Goal: Transaction & Acquisition: Purchase product/service

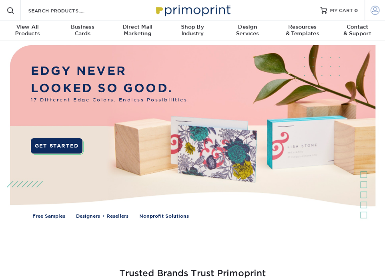
type input "[EMAIL_ADDRESS][DOMAIN_NAME]"
click at [376, 9] on span at bounding box center [375, 10] width 9 height 9
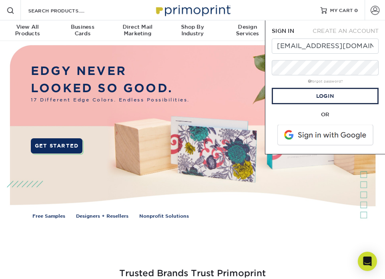
click at [282, 118] on div "OR" at bounding box center [325, 128] width 107 height 37
click at [325, 94] on link "Login" at bounding box center [325, 96] width 107 height 16
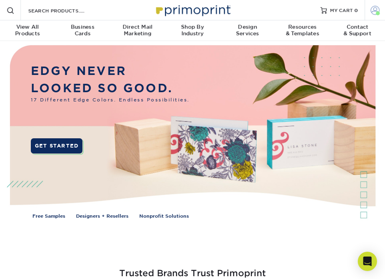
click at [375, 10] on span at bounding box center [375, 10] width 9 height 9
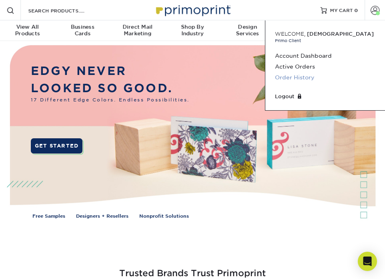
click at [301, 76] on link "Order History" at bounding box center [325, 77] width 100 height 11
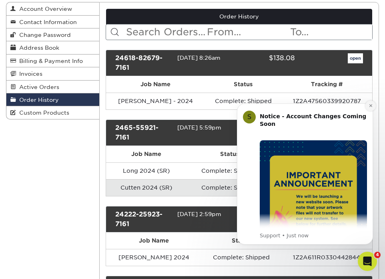
click at [370, 104] on icon "Dismiss notification" at bounding box center [371, 105] width 4 height 4
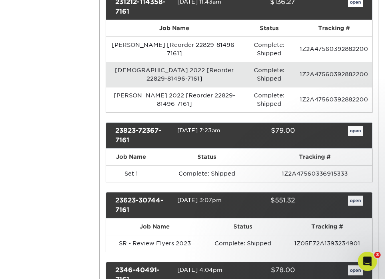
scroll to position [369, 0]
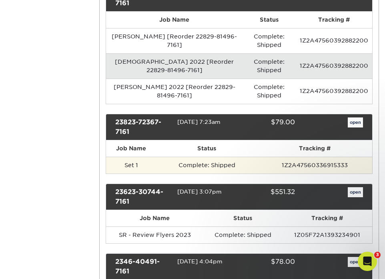
click at [240, 164] on td "Complete: Shipped" at bounding box center [206, 164] width 101 height 17
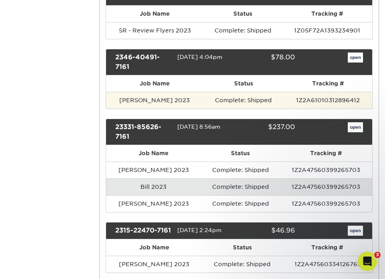
scroll to position [576, 0]
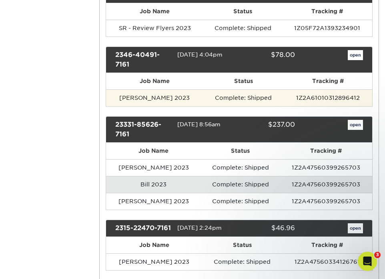
click at [230, 95] on td "Complete: Shipped" at bounding box center [243, 97] width 80 height 17
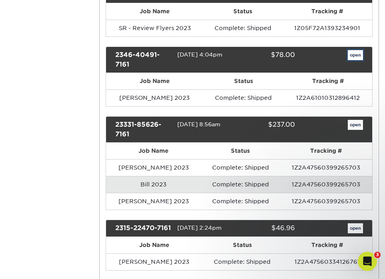
click at [353, 55] on link "open" at bounding box center [355, 55] width 15 height 10
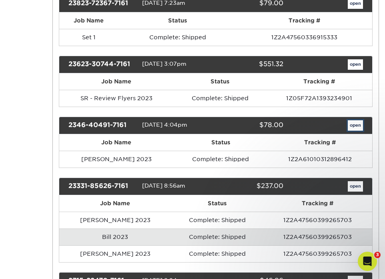
scroll to position [0, 0]
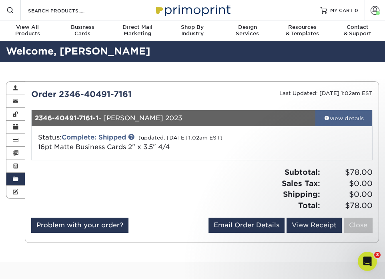
click at [341, 110] on link "view details" at bounding box center [343, 118] width 57 height 16
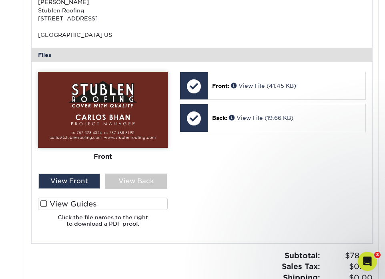
scroll to position [261, 0]
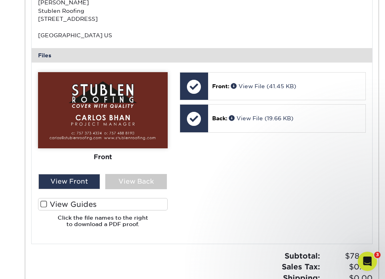
click at [119, 92] on img at bounding box center [103, 110] width 130 height 76
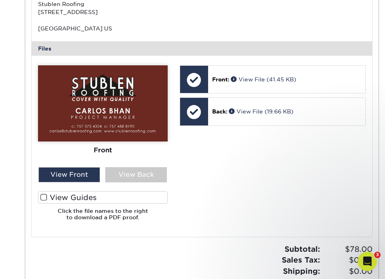
click at [289, 230] on div "The file uploader is not compatible with mobile devices. Please increase your b…" at bounding box center [202, 146] width 341 height 181
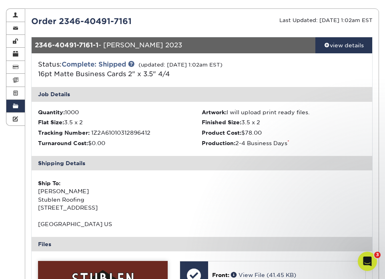
scroll to position [0, 0]
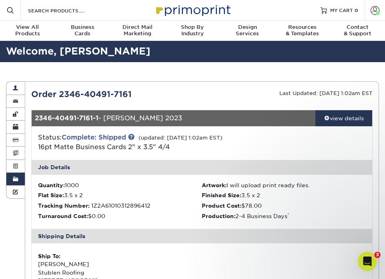
click at [16, 87] on span at bounding box center [16, 88] width 6 height 6
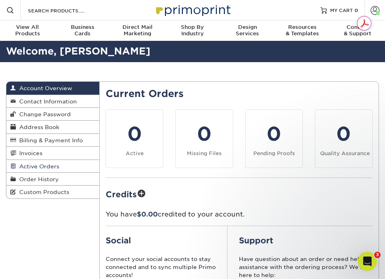
click at [37, 168] on span "Active Orders" at bounding box center [37, 166] width 43 height 6
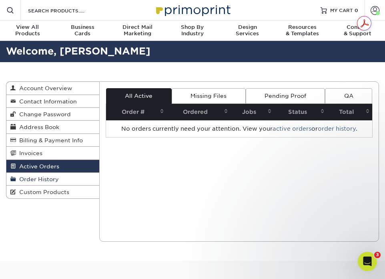
click at [40, 182] on span "Order History" at bounding box center [37, 179] width 43 height 6
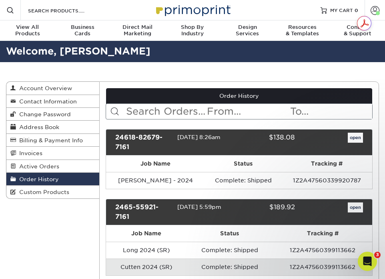
click at [173, 113] on input "text" at bounding box center [165, 111] width 81 height 15
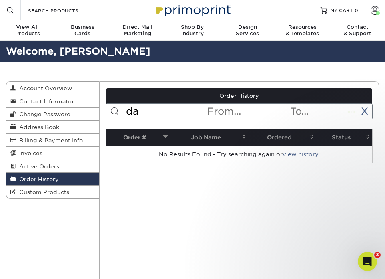
type input "d"
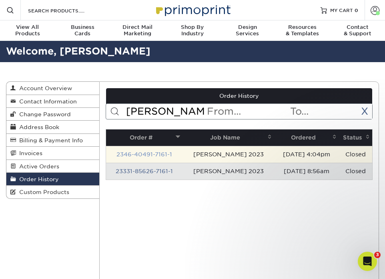
type input "carlos"
click at [168, 153] on link "2346-40491-7161-1" at bounding box center [144, 154] width 56 height 6
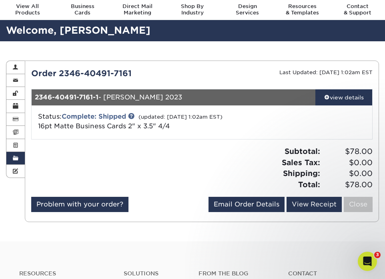
scroll to position [19, 0]
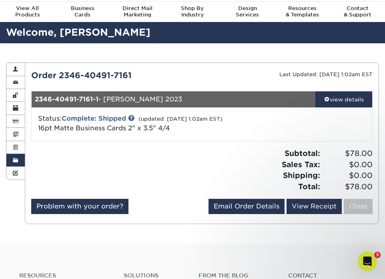
click at [16, 132] on span at bounding box center [16, 134] width 6 height 6
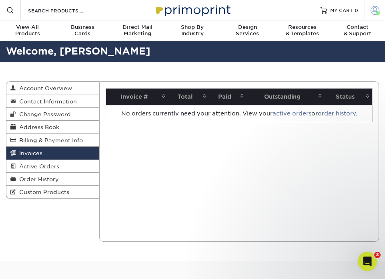
click at [380, 14] on link "Account" at bounding box center [375, 10] width 20 height 20
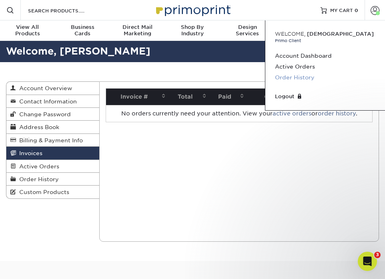
click at [299, 75] on link "Order History" at bounding box center [325, 77] width 100 height 11
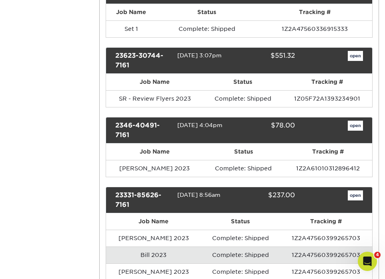
scroll to position [513, 0]
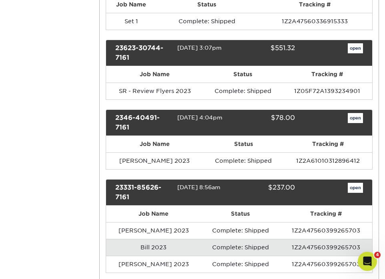
click at [273, 125] on div "$78.00" at bounding box center [267, 122] width 68 height 19
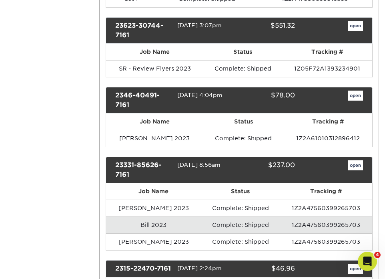
scroll to position [534, 0]
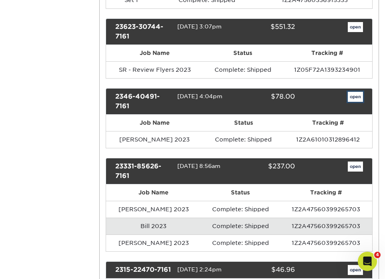
click at [359, 100] on link "open" at bounding box center [355, 97] width 15 height 10
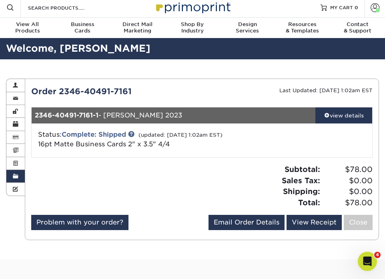
scroll to position [2, 0]
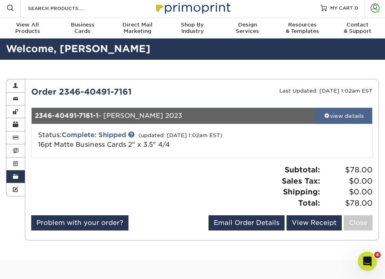
click at [355, 114] on div "view details" at bounding box center [343, 116] width 57 height 8
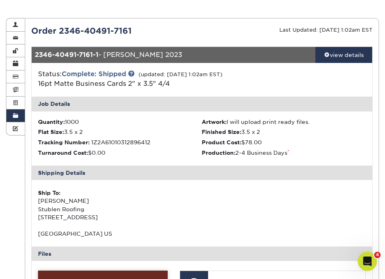
scroll to position [58, 0]
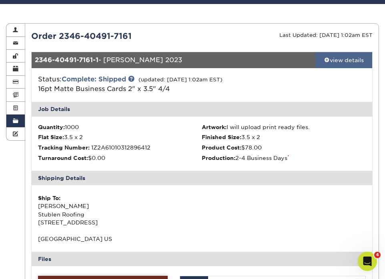
click at [336, 62] on div "view details" at bounding box center [343, 60] width 57 height 8
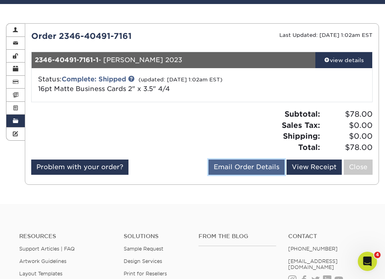
click at [239, 167] on link "Email Order Details" at bounding box center [246, 166] width 76 height 15
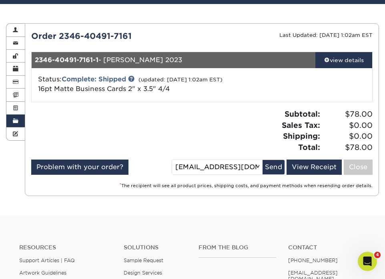
click at [177, 116] on div at bounding box center [113, 133] width 177 height 50
click at [14, 135] on span at bounding box center [16, 133] width 6 height 6
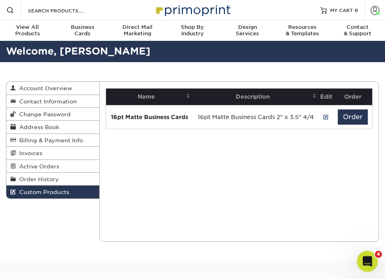
click at [367, 259] on icon "Open Intercom Messenger" at bounding box center [366, 259] width 6 height 6
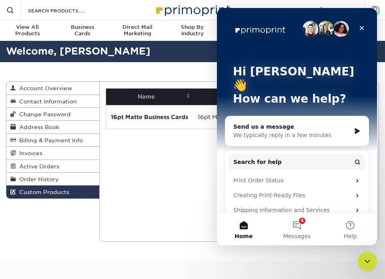
click at [198, 212] on div "Current Orders 0 Active 0 Missing Files" at bounding box center [239, 161] width 280 height 160
click at [364, 31] on icon "Close" at bounding box center [362, 28] width 6 height 6
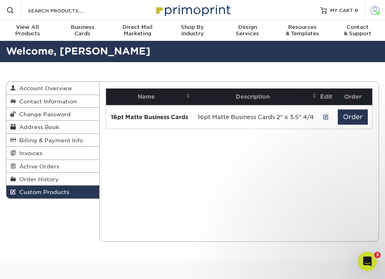
click at [375, 12] on span at bounding box center [375, 10] width 9 height 9
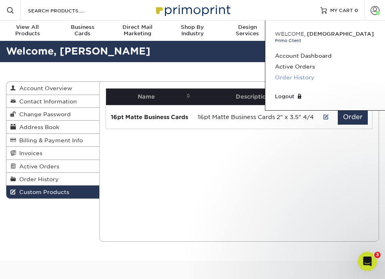
click at [300, 77] on link "Order History" at bounding box center [325, 77] width 100 height 11
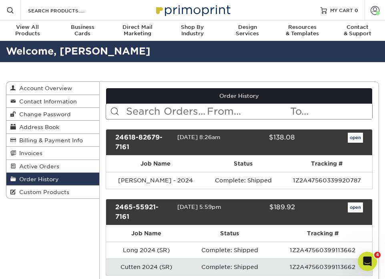
click at [163, 111] on input "text" at bounding box center [165, 111] width 81 height 15
type input "carlos"
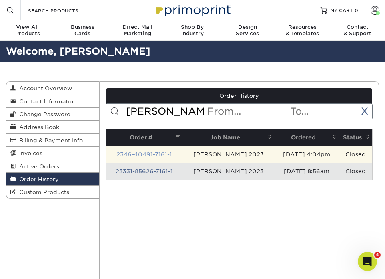
click at [162, 156] on link "2346-40491-7161-1" at bounding box center [144, 154] width 56 height 6
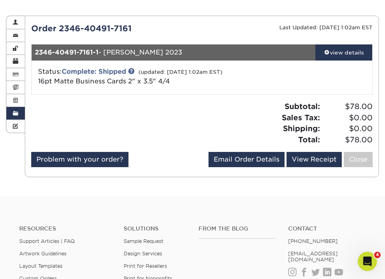
scroll to position [76, 0]
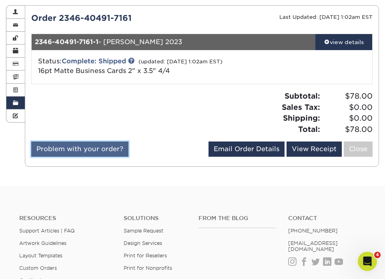
click at [85, 152] on link "Problem with your order?" at bounding box center [79, 148] width 97 height 15
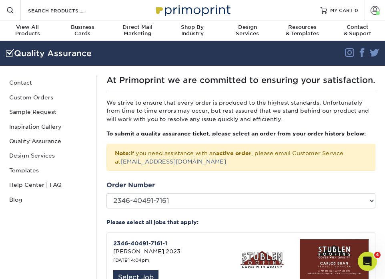
click at [11, 10] on span at bounding box center [10, 10] width 8 height 8
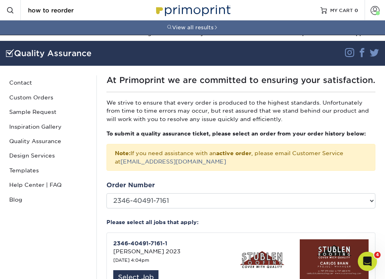
type input "how to reorder"
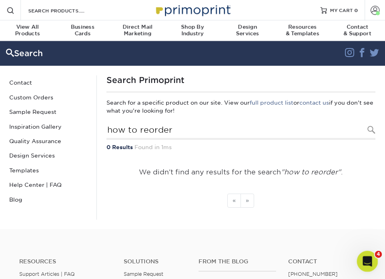
click at [369, 262] on icon "Open Intercom Messenger" at bounding box center [366, 259] width 13 height 13
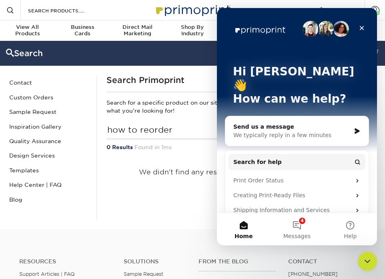
click at [307, 99] on div "Hi Cristan 👋 How can we help?" at bounding box center [297, 87] width 144 height 158
click at [316, 126] on div "Send us a message We typically reply in a few minutes" at bounding box center [296, 131] width 143 height 30
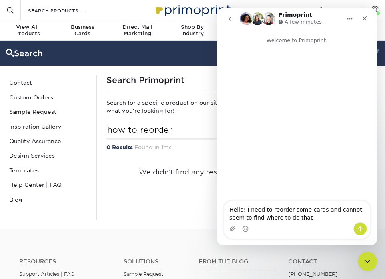
type textarea "Hello! I need to reorder some cards and cannot seem to find where to do that."
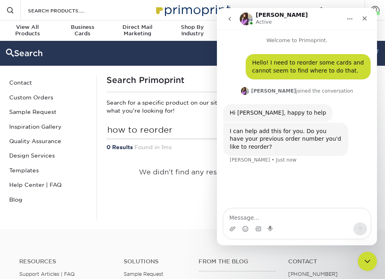
click at [120, 114] on p "Search for a specific product on our site. View our full product list or contac…" at bounding box center [240, 106] width 269 height 16
click at [229, 18] on icon "go back" at bounding box center [229, 19] width 2 height 4
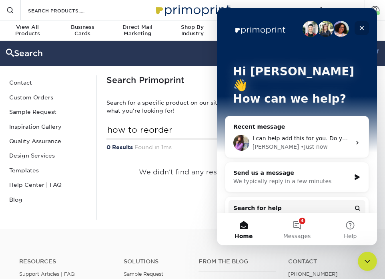
click at [362, 22] on div "Close" at bounding box center [362, 28] width 14 height 14
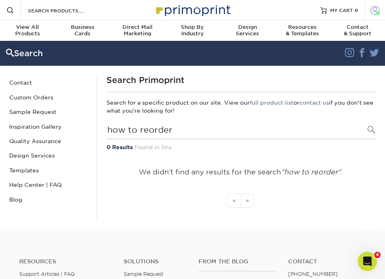
click at [373, 10] on span at bounding box center [375, 10] width 9 height 9
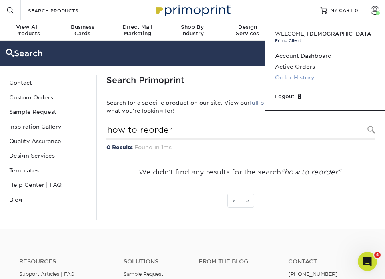
click at [293, 78] on link "Order History" at bounding box center [325, 77] width 100 height 11
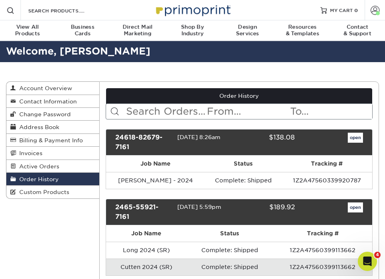
click at [165, 114] on input "text" at bounding box center [165, 111] width 81 height 15
type input "[PERSON_NAME]"
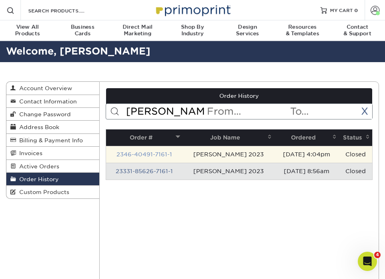
click at [152, 154] on link "2346-40491-7161-1" at bounding box center [144, 154] width 56 height 6
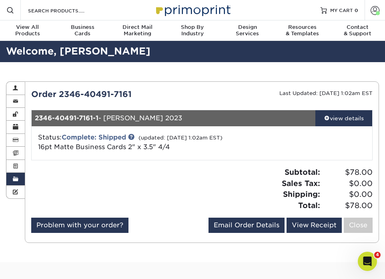
drag, startPoint x: 136, startPoint y: 91, endPoint x: 32, endPoint y: 96, distance: 103.3
click at [32, 96] on div "Order 2346-40491-7161" at bounding box center [113, 94] width 177 height 12
copy div "Order 2346-40491-7161"
click at [372, 254] on div "Open Intercom Messenger" at bounding box center [366, 259] width 26 height 26
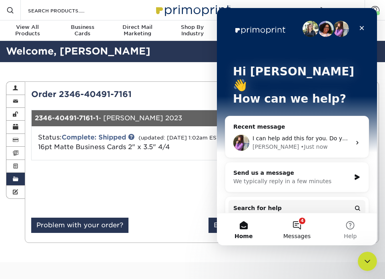
click at [303, 226] on button "4 Messages" at bounding box center [296, 229] width 53 height 32
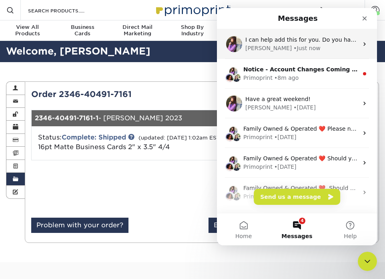
click at [299, 45] on div "[PERSON_NAME] • Just now" at bounding box center [301, 48] width 113 height 8
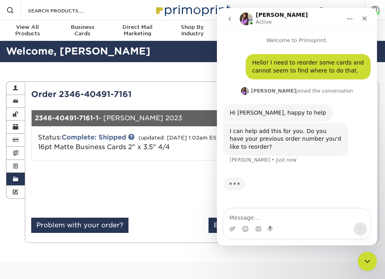
click at [250, 212] on textarea "Message…" at bounding box center [297, 215] width 146 height 14
type textarea "Order 2346-40491-7161"
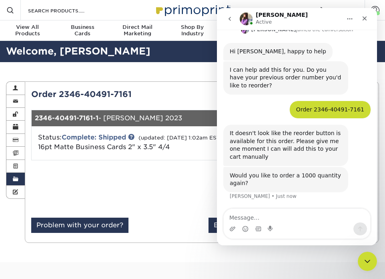
scroll to position [61, 0]
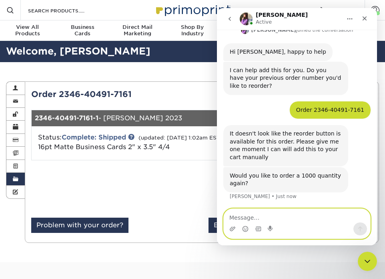
click at [254, 211] on textarea "Message…" at bounding box center [297, 215] width 146 height 14
type textarea "i knew mi wasn't going crazy!"
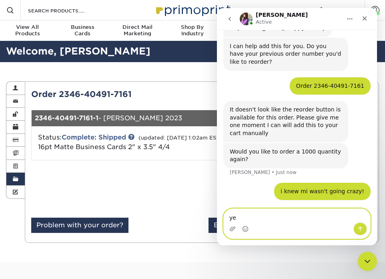
type textarea "yes"
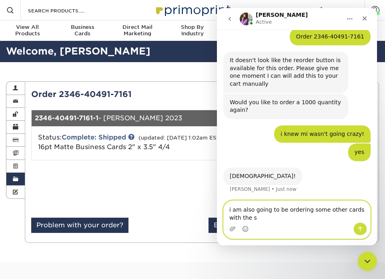
scroll to position [135, 0]
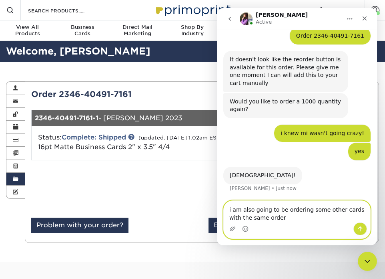
click at [340, 210] on textarea "i am also going to be ordering some other cards with the same order" at bounding box center [297, 211] width 146 height 22
click at [299, 208] on textarea "i am also going to be ordering some other cards with the same order" at bounding box center [297, 211] width 146 height 22
click at [259, 216] on textarea "i am also going to be ordering some other cards with the same order" at bounding box center [297, 211] width 146 height 22
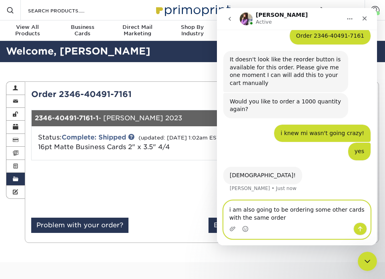
click at [259, 216] on textarea "i am also going to be ordering some other cards with the same order" at bounding box center [297, 211] width 146 height 22
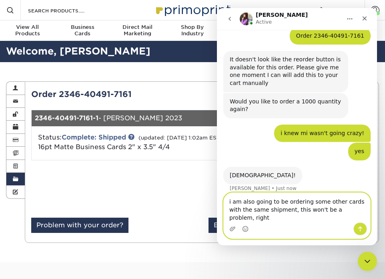
type textarea "i am also going to be ordering some other cards with the same shipment, this wo…"
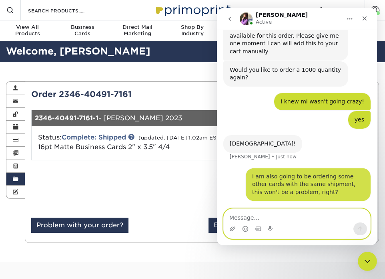
scroll to position [166, 0]
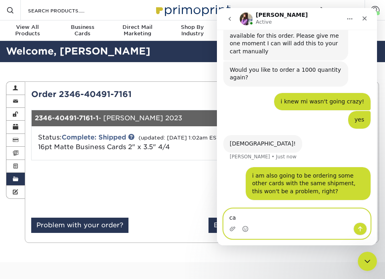
type textarea "c"
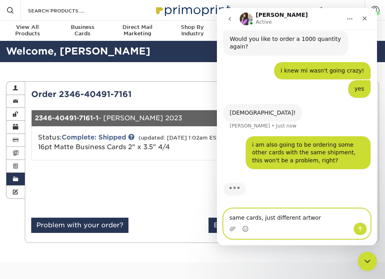
type textarea "same cards, just different artwork"
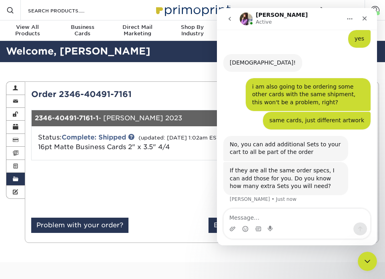
scroll to position [250, 0]
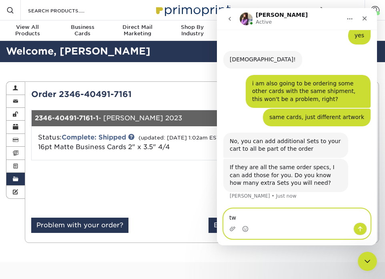
type textarea "two"
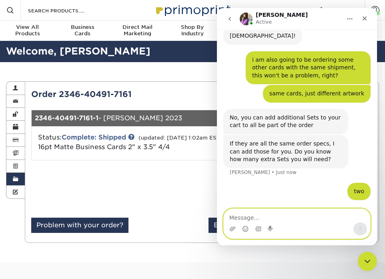
scroll to position [274, 0]
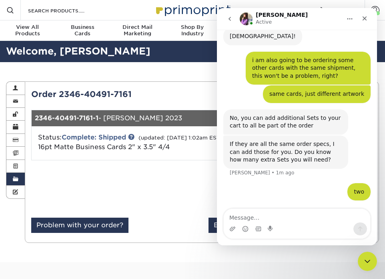
click at [157, 210] on div at bounding box center [113, 191] width 177 height 50
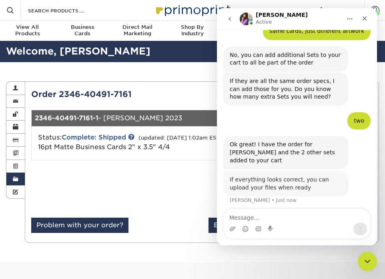
scroll to position [332, 0]
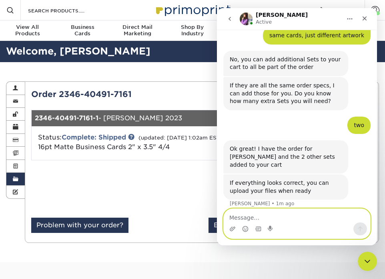
click at [291, 216] on textarea "Message…" at bounding box center [297, 215] width 146 height 14
type textarea "o"
type textarea "I"
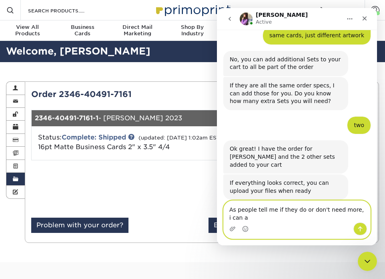
scroll to position [340, 0]
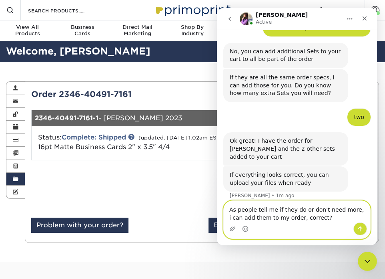
click at [246, 216] on textarea "As people tell me if they do or don't need more, i can add them to my order, co…" at bounding box center [297, 211] width 146 height 22
type textarea "As people tell me if they do or don't need more, i can add those sets to my ord…"
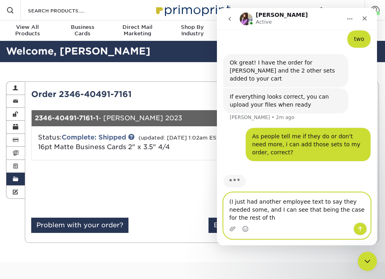
scroll to position [418, 0]
type textarea "(I just had another employee text to say they needed some, and I can see that b…"
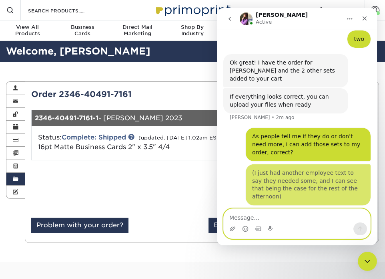
scroll to position [444, 0]
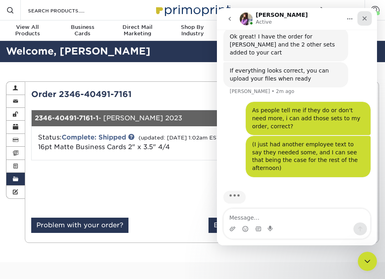
click at [368, 17] on div "Close" at bounding box center [364, 18] width 14 height 14
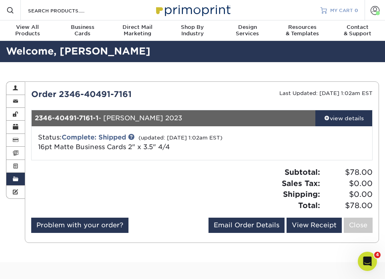
click at [339, 7] on span "MY CART" at bounding box center [341, 10] width 23 height 7
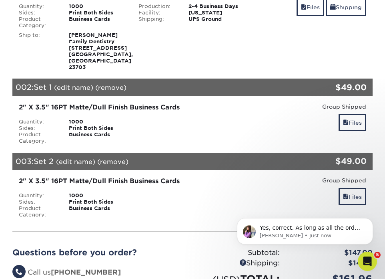
scroll to position [146, 0]
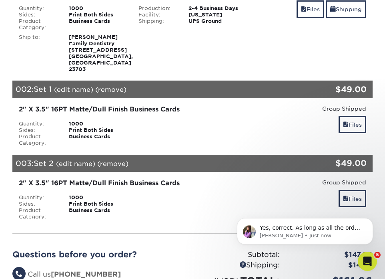
click at [81, 89] on link "(edit name)" at bounding box center [73, 90] width 39 height 8
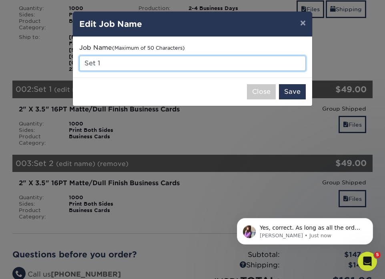
click at [130, 64] on input "Set 1" at bounding box center [192, 63] width 226 height 15
type input "[PERSON_NAME]"
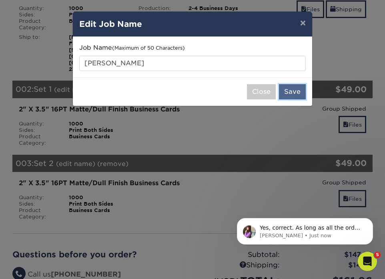
click at [292, 94] on button "Save" at bounding box center [292, 91] width 27 height 15
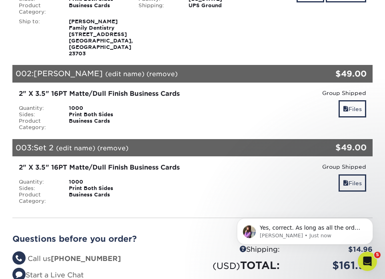
scroll to position [167, 0]
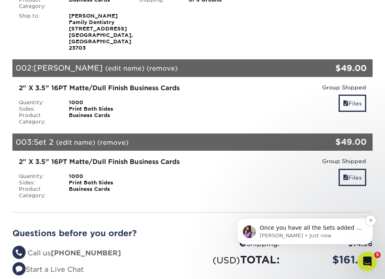
click at [312, 231] on p "Once you have all the Sets added to your cart, you can place the order when rea…" at bounding box center [311, 228] width 103 height 8
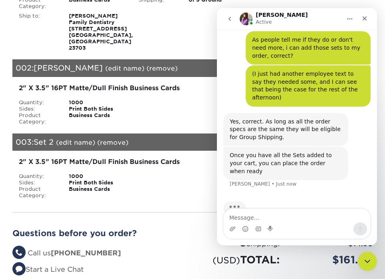
scroll to position [510, 0]
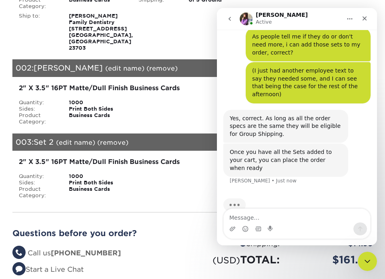
click at [166, 195] on div "Production: 2-4 Business Days Facility: Ohio Shipping: UPS Ground" at bounding box center [192, 186] width 120 height 26
click at [362, 16] on icon "Close" at bounding box center [364, 18] width 6 height 6
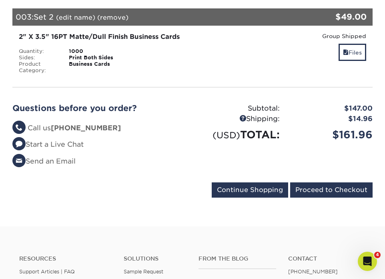
scroll to position [291, 0]
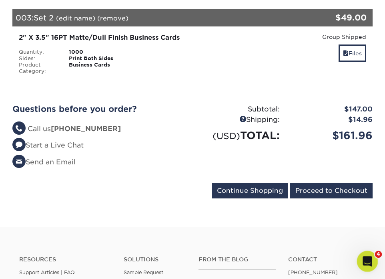
click at [371, 258] on icon "Open Intercom Messenger" at bounding box center [366, 259] width 13 height 13
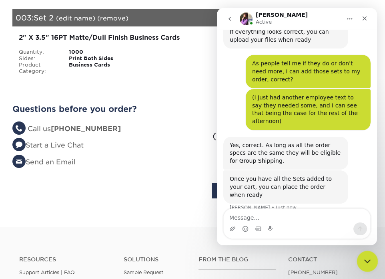
scroll to position [510, 0]
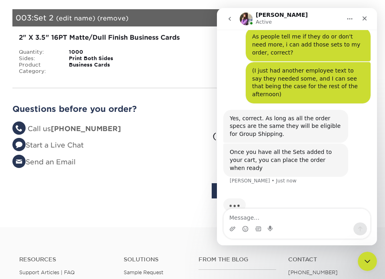
click at [159, 177] on div "Questions before you order? Questions? Call us (888) 822-5815 Start a Live Chat…" at bounding box center [192, 138] width 372 height 88
click at [125, 70] on div "Business Cards" at bounding box center [98, 68] width 70 height 13
click at [114, 38] on div "2" X 3.5" 16PT Matte/Dull Finish Business Cards" at bounding box center [133, 38] width 228 height 10
click at [229, 19] on icon "go back" at bounding box center [229, 19] width 6 height 6
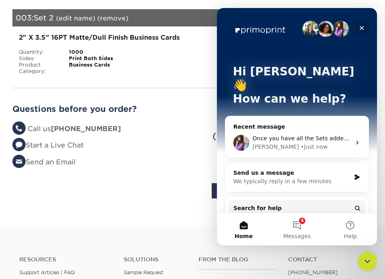
click at [359, 26] on icon "Close" at bounding box center [362, 28] width 6 height 6
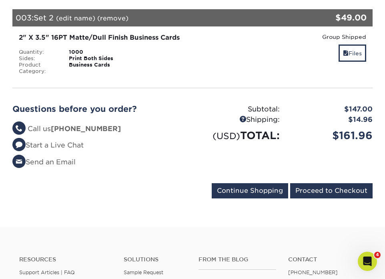
click at [367, 54] on div "Group Shipped Discount: - $0.00 Files" at bounding box center [312, 54] width 120 height 42
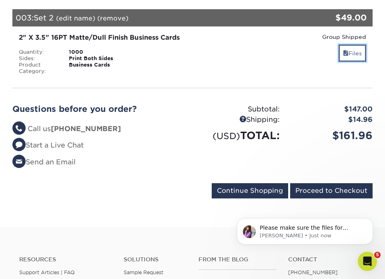
click at [361, 54] on link "Files" at bounding box center [353, 52] width 28 height 17
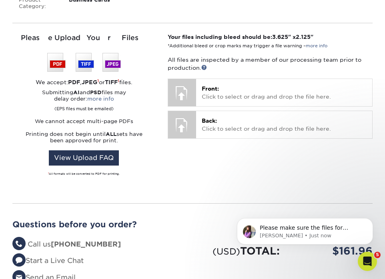
scroll to position [331, 0]
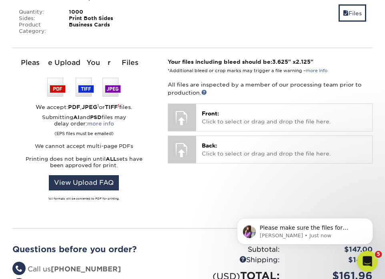
click at [362, 263] on div "Open Intercom Messenger" at bounding box center [366, 259] width 26 height 26
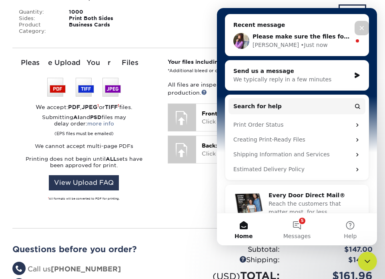
scroll to position [101, 0]
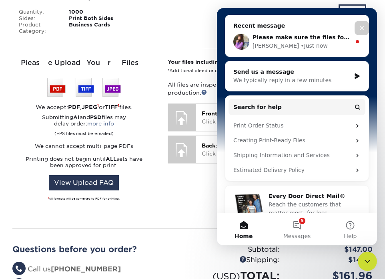
drag, startPoint x: 361, startPoint y: 29, endPoint x: 324, endPoint y: 32, distance: 36.9
click at [325, 33] on div "Hi Cristan 👋 How can we help? Recent message Please make sure the files for Car…" at bounding box center [297, 67] width 160 height 320
click at [324, 42] on div "Erica • Just now" at bounding box center [301, 46] width 98 height 8
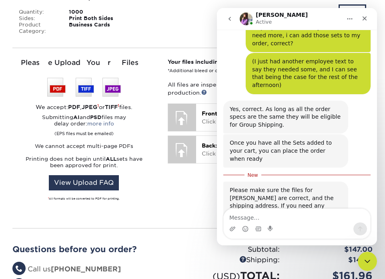
scroll to position [526, 0]
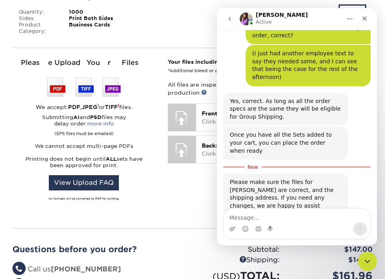
click at [178, 207] on div "Your files including bleed should be: 3.625 " x 2.125 " *Additional bleed or cr…" at bounding box center [270, 138] width 217 height 160
click at [366, 16] on icon "Close" at bounding box center [364, 18] width 6 height 6
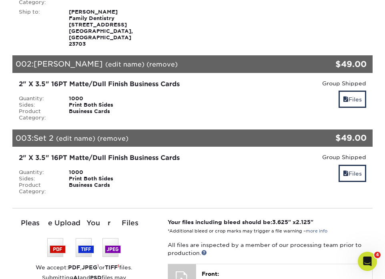
scroll to position [113, 0]
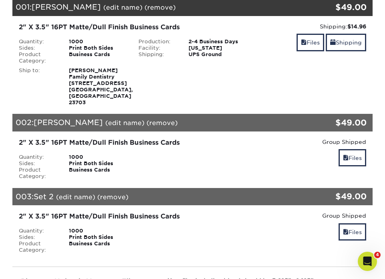
click at [208, 123] on div "002: Alphin (edit name) (remove) Are you sure you want to remove this product ?…" at bounding box center [162, 123] width 300 height 18
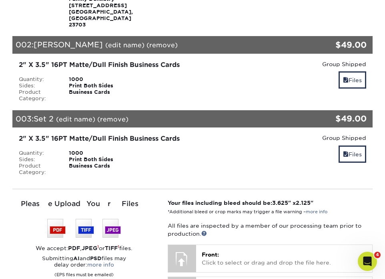
scroll to position [196, 0]
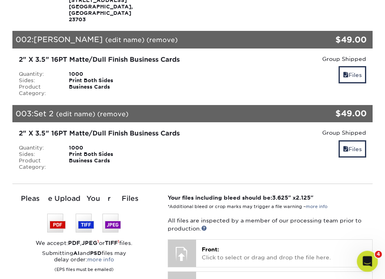
click at [367, 262] on icon "Open Intercom Messenger" at bounding box center [366, 259] width 13 height 13
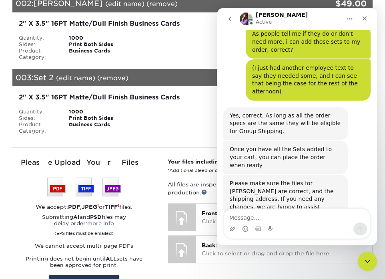
scroll to position [172, 0]
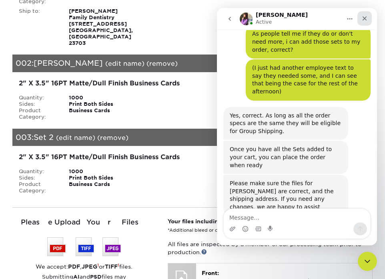
click at [363, 18] on icon "Close" at bounding box center [365, 18] width 4 height 4
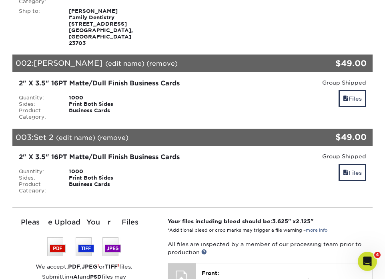
click at [86, 136] on link "(edit name)" at bounding box center [75, 138] width 39 height 8
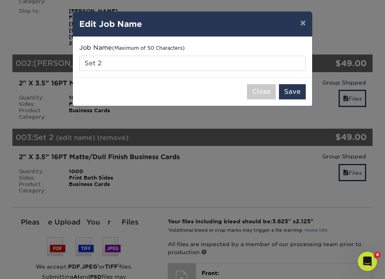
click at [145, 71] on div "Job Name (Maximum of 50 Characters) Set 2" at bounding box center [192, 57] width 239 height 40
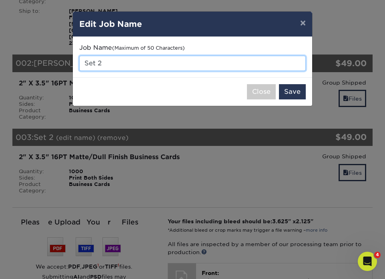
click at [139, 65] on input "Set 2" at bounding box center [192, 63] width 226 height 15
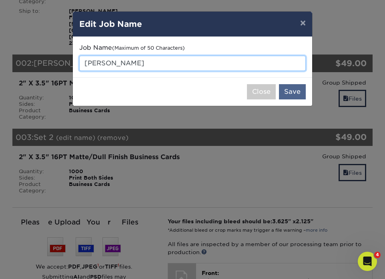
type input "[PERSON_NAME]"
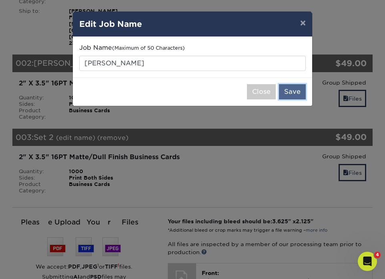
click at [299, 89] on button "Save" at bounding box center [292, 91] width 27 height 15
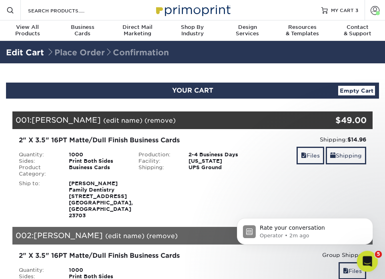
click at [363, 258] on icon "Open Intercom Messenger" at bounding box center [366, 259] width 13 height 13
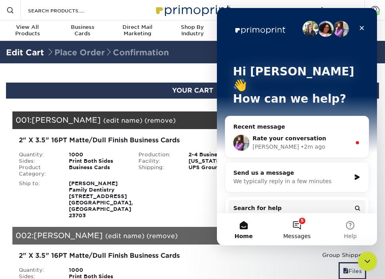
click at [301, 228] on button "5 Messages" at bounding box center [296, 229] width 53 height 32
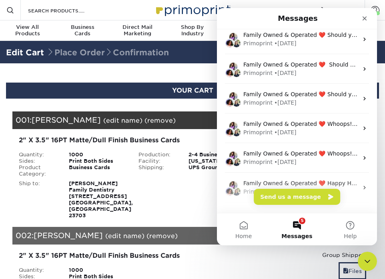
scroll to position [145, 0]
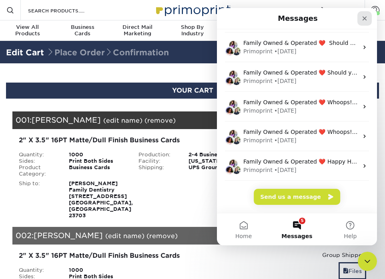
click at [365, 18] on icon "Close" at bounding box center [364, 18] width 6 height 6
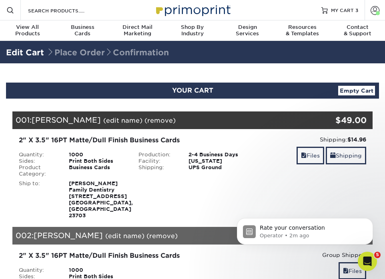
scroll to position [0, 0]
click at [371, 11] on span at bounding box center [375, 10] width 9 height 9
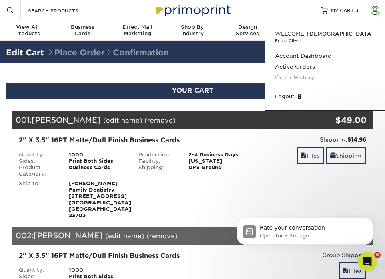
click at [290, 76] on link "Order History" at bounding box center [325, 77] width 100 height 11
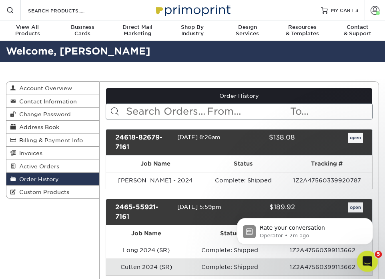
click at [366, 262] on icon "Open Intercom Messenger" at bounding box center [366, 259] width 13 height 13
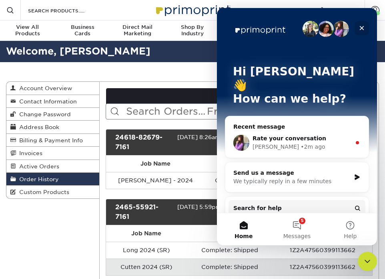
click at [364, 25] on icon "Close" at bounding box center [362, 28] width 6 height 6
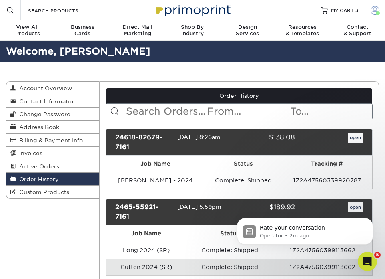
click at [374, 12] on span at bounding box center [375, 10] width 9 height 9
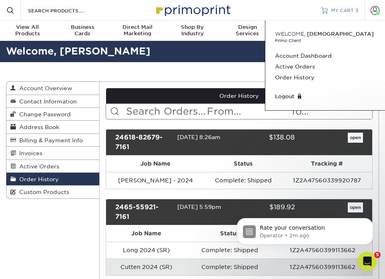
click at [337, 8] on span "MY CART" at bounding box center [342, 10] width 23 height 7
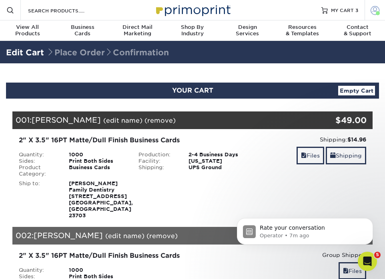
click at [377, 14] on span at bounding box center [378, 13] width 4 height 4
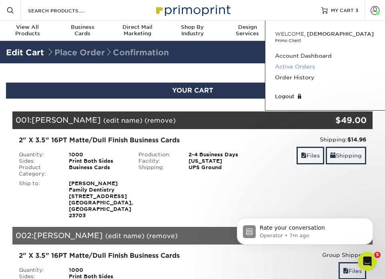
click at [311, 65] on link "Active Orders" at bounding box center [325, 66] width 100 height 11
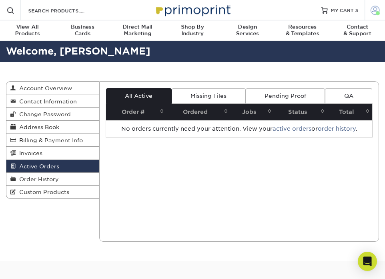
click at [375, 11] on span at bounding box center [375, 10] width 9 height 9
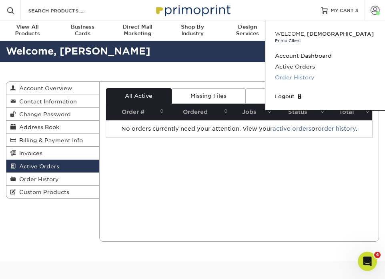
click at [316, 75] on link "Order History" at bounding box center [325, 77] width 100 height 11
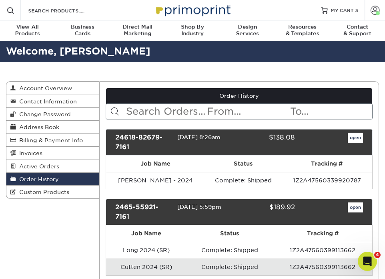
click at [195, 116] on input "text" at bounding box center [165, 111] width 81 height 15
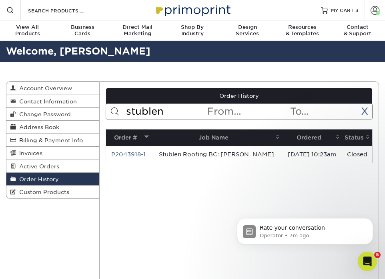
click at [192, 108] on input "stublen" at bounding box center [165, 111] width 81 height 15
type input "paula"
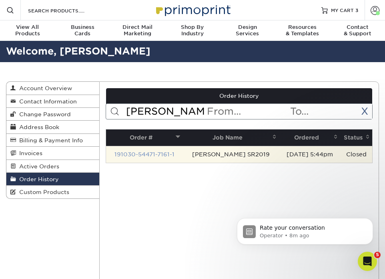
click at [156, 154] on link "191030-54471-7161-1" at bounding box center [144, 154] width 60 height 6
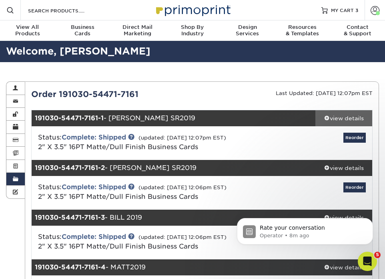
click at [352, 118] on div "view details" at bounding box center [343, 118] width 57 height 8
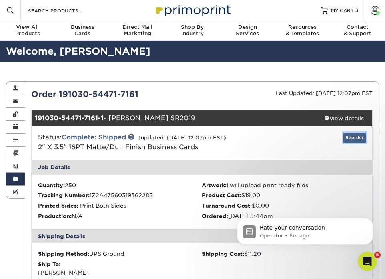
click at [350, 140] on link "Reorder" at bounding box center [354, 137] width 22 height 10
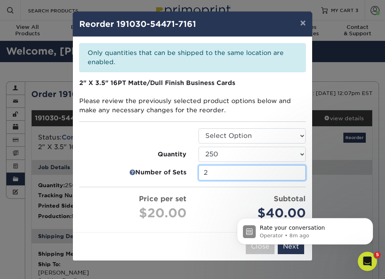
click at [212, 175] on input "2" at bounding box center [251, 172] width 107 height 15
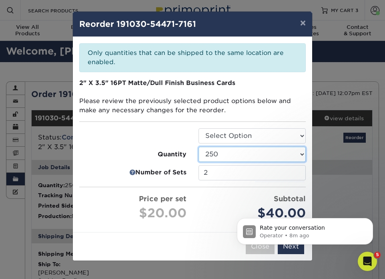
click at [276, 153] on select "100 250 500 1000 2500 5000" at bounding box center [251, 153] width 107 height 15
select select "52e3d710-0e8f-4d4d-8560-7d4d8655be69"
click at [198, 146] on select "100 250 500 1000 2500 5000" at bounding box center [251, 153] width 107 height 15
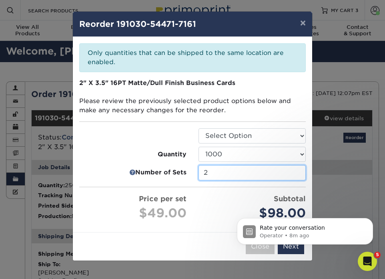
click at [214, 173] on input "2" at bounding box center [251, 172] width 107 height 15
click at [305, 20] on button "×" at bounding box center [303, 23] width 18 height 22
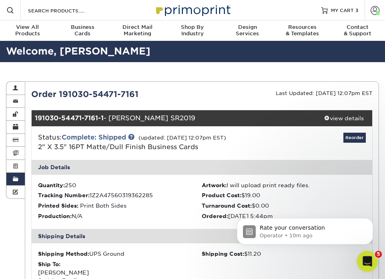
click at [366, 259] on icon "Open Intercom Messenger" at bounding box center [366, 259] width 13 height 13
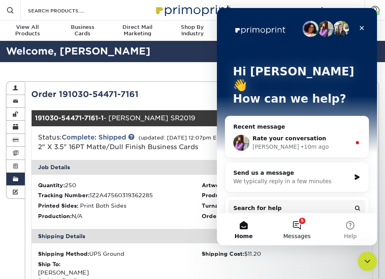
click at [296, 227] on button "5 Messages" at bounding box center [296, 229] width 53 height 32
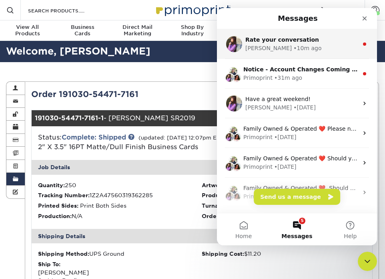
click at [290, 46] on div "Erica • 10m ago" at bounding box center [301, 48] width 113 height 8
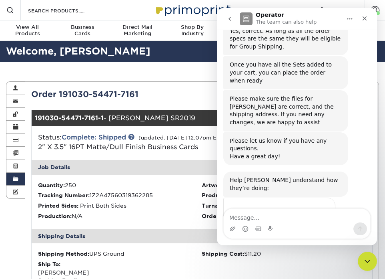
scroll to position [597, 0]
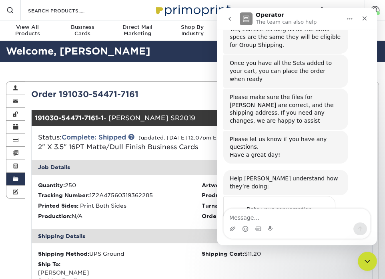
click at [319, 218] on span "Amazing" at bounding box center [317, 225] width 14 height 14
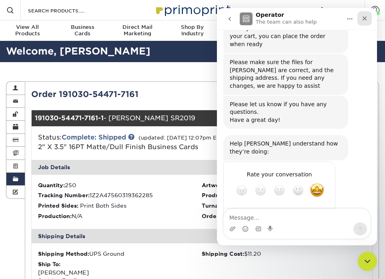
click at [367, 17] on icon "Close" at bounding box center [364, 18] width 6 height 6
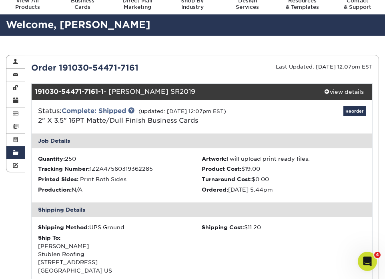
scroll to position [0, 0]
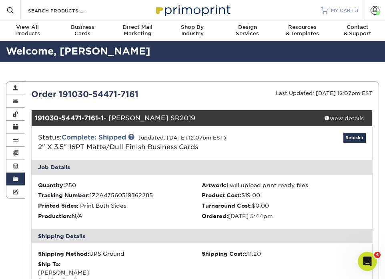
click at [342, 7] on span "MY CART" at bounding box center [342, 10] width 23 height 7
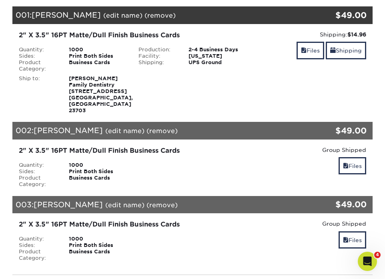
scroll to position [105, 0]
